Goal: Find specific page/section: Find specific page/section

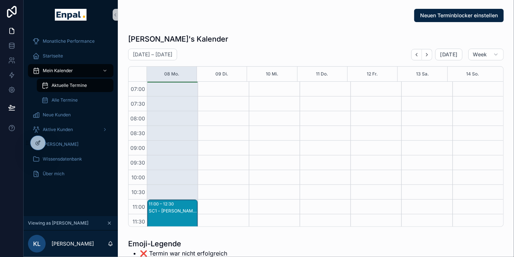
scroll to position [49, 0]
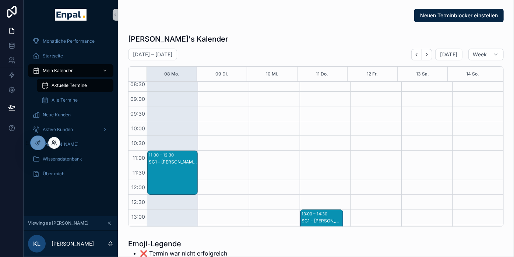
click at [55, 142] on icon at bounding box center [54, 143] width 6 height 6
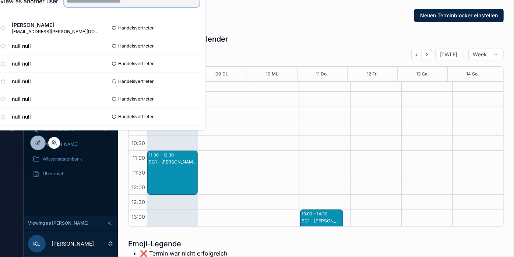
click at [116, 7] on input "text" at bounding box center [132, 1] width 136 height 12
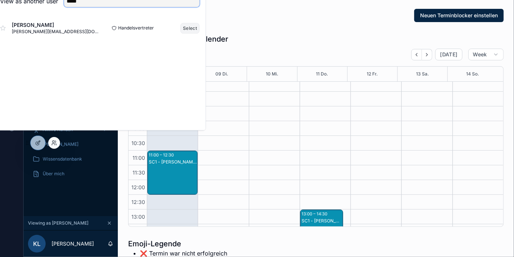
type input "*****"
click at [194, 34] on button "Select" at bounding box center [190, 28] width 19 height 11
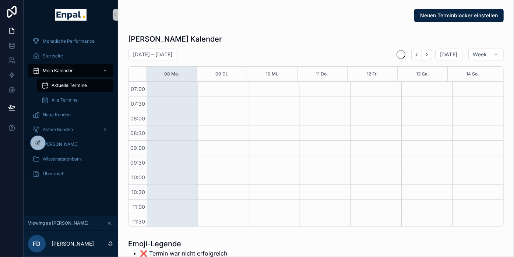
scroll to position [206, 0]
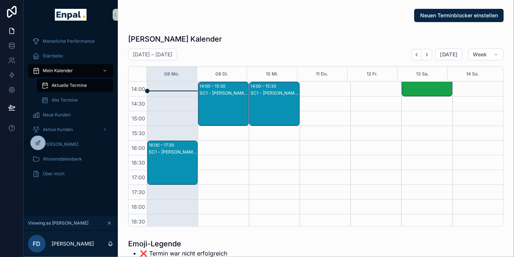
click at [168, 155] on div "SC1 - [PERSON_NAME] - SC1" at bounding box center [173, 170] width 48 height 43
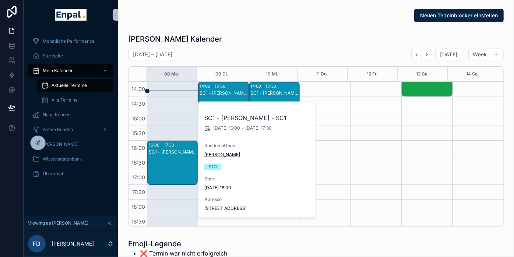
click at [223, 154] on span "[PERSON_NAME]" at bounding box center [222, 155] width 36 height 6
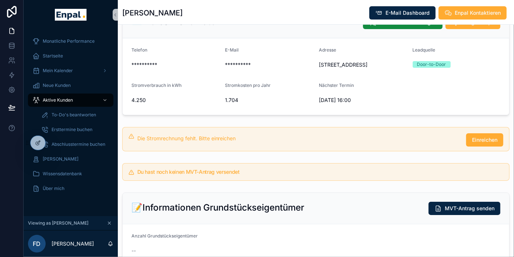
scroll to position [204, 0]
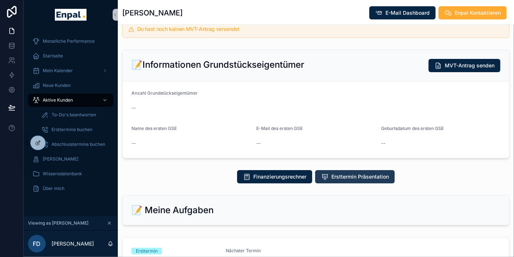
click at [355, 180] on span "Ersttermin Präsentation" at bounding box center [360, 176] width 57 height 7
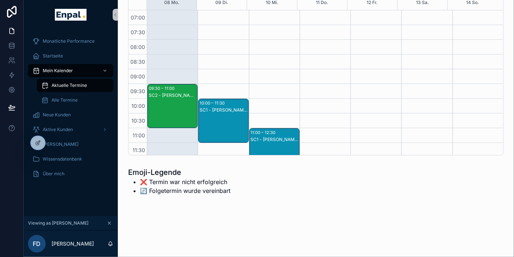
scroll to position [206, 0]
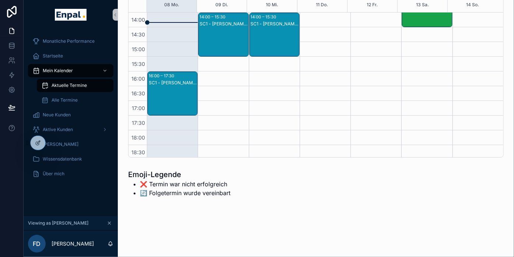
click at [170, 80] on div "SC1 - [PERSON_NAME] - SC1" at bounding box center [173, 83] width 48 height 6
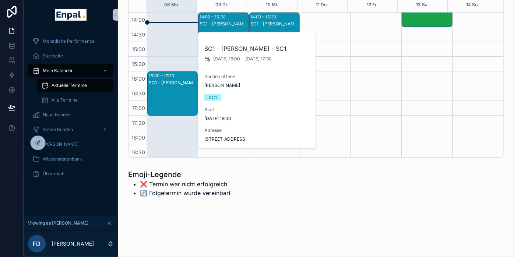
click at [178, 84] on div "SC1 - [PERSON_NAME] - SC1" at bounding box center [173, 83] width 48 height 6
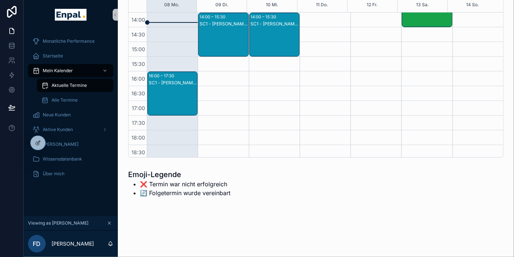
click at [176, 80] on div "SC1 - [PERSON_NAME] - SC1" at bounding box center [173, 83] width 48 height 6
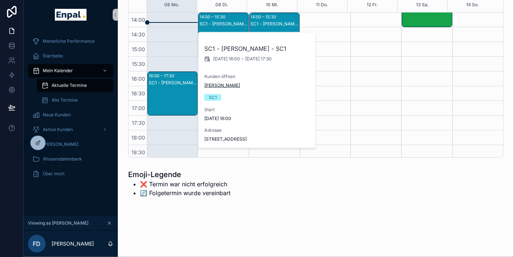
click at [223, 84] on span "[PERSON_NAME]" at bounding box center [222, 86] width 36 height 6
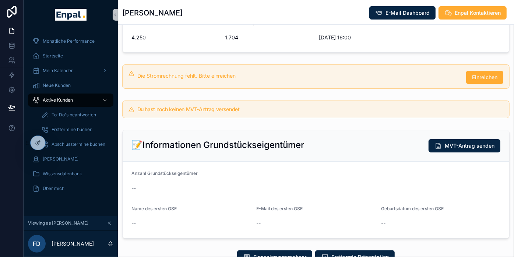
scroll to position [192, 0]
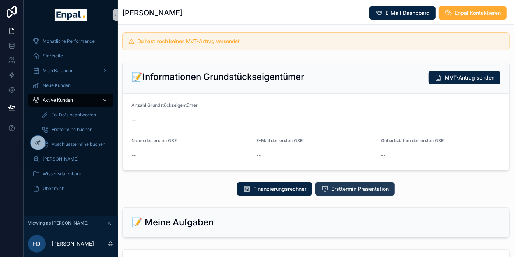
click at [365, 193] on span "Ersttermin Präsentation" at bounding box center [360, 188] width 57 height 7
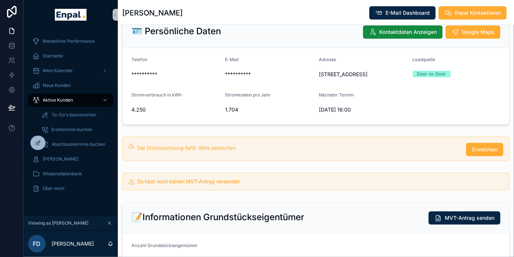
scroll to position [0, 0]
